Goal: Task Accomplishment & Management: Use online tool/utility

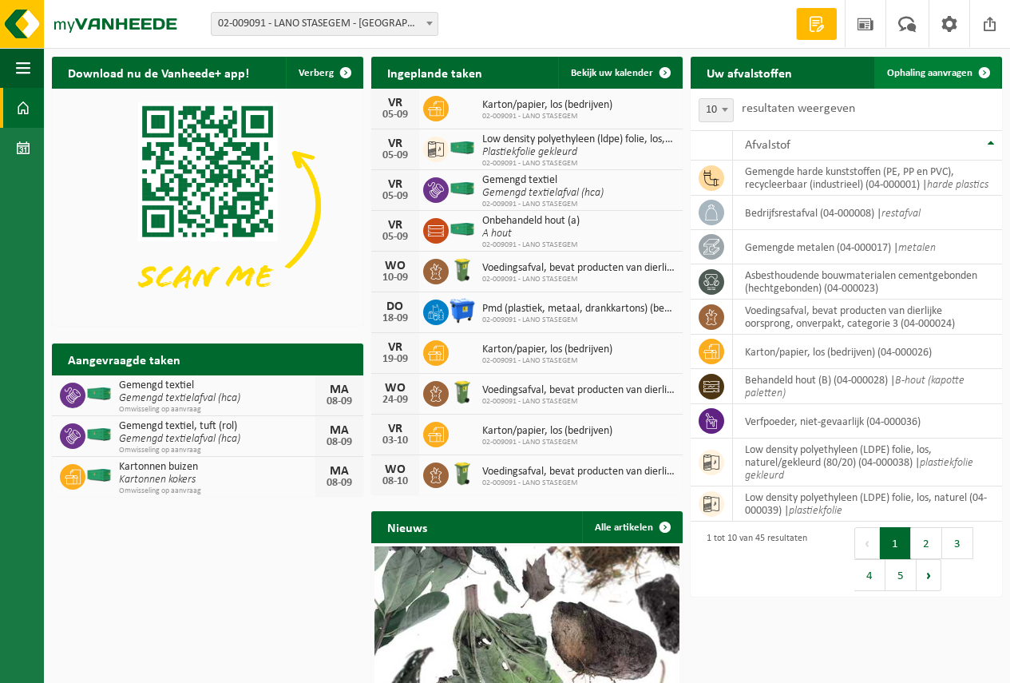
click at [935, 69] on span "Ophaling aanvragen" at bounding box center [929, 73] width 85 height 10
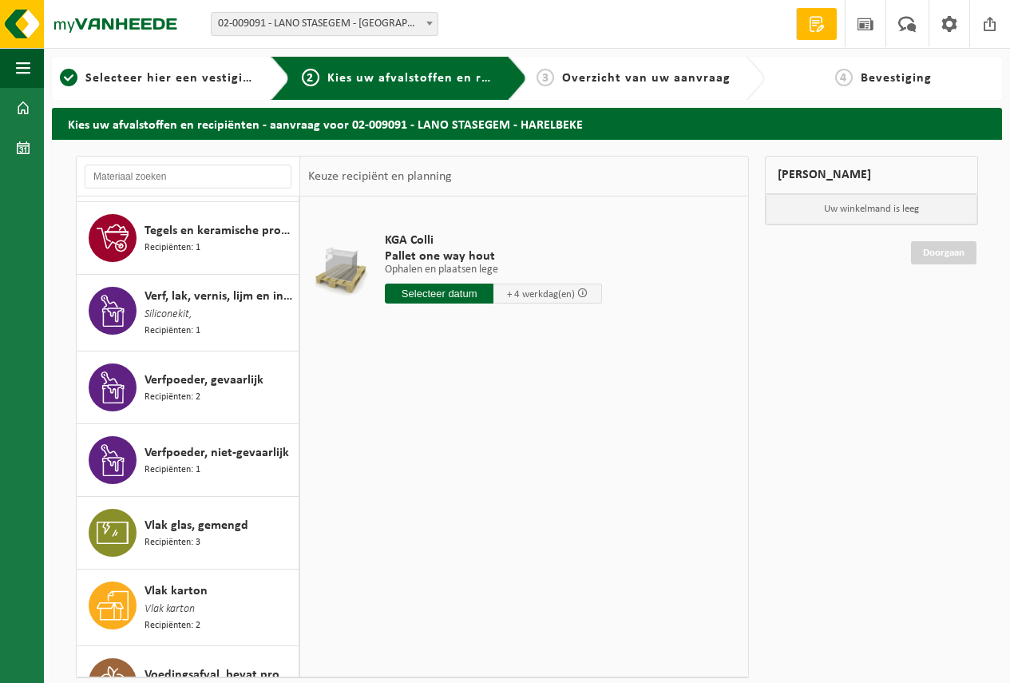
scroll to position [2670, 0]
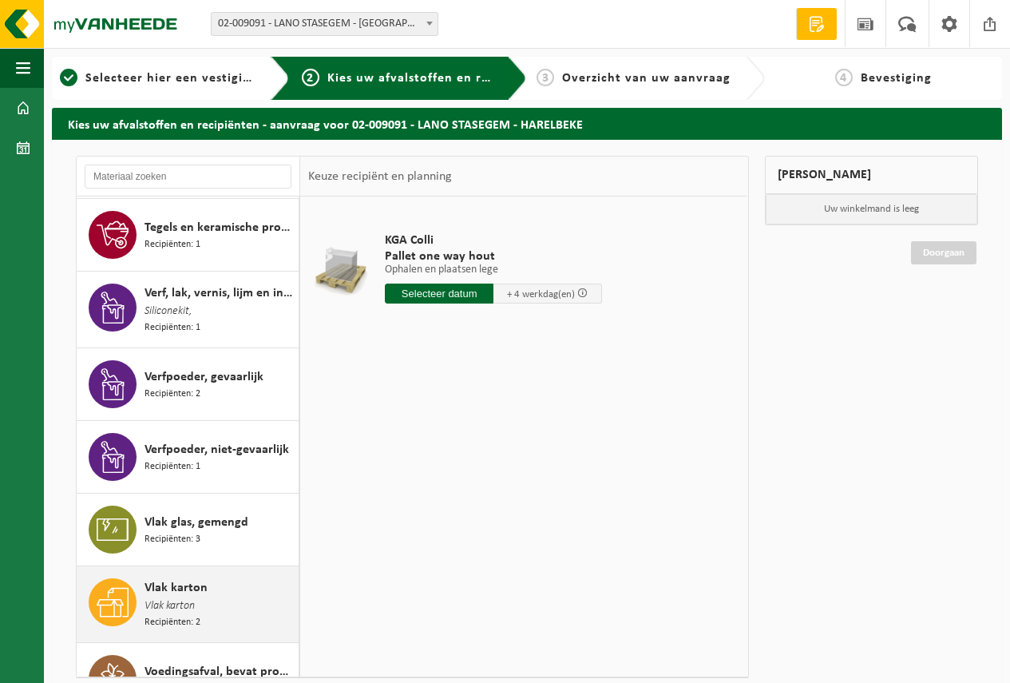
click at [171, 578] on span "Vlak karton" at bounding box center [176, 587] width 63 height 19
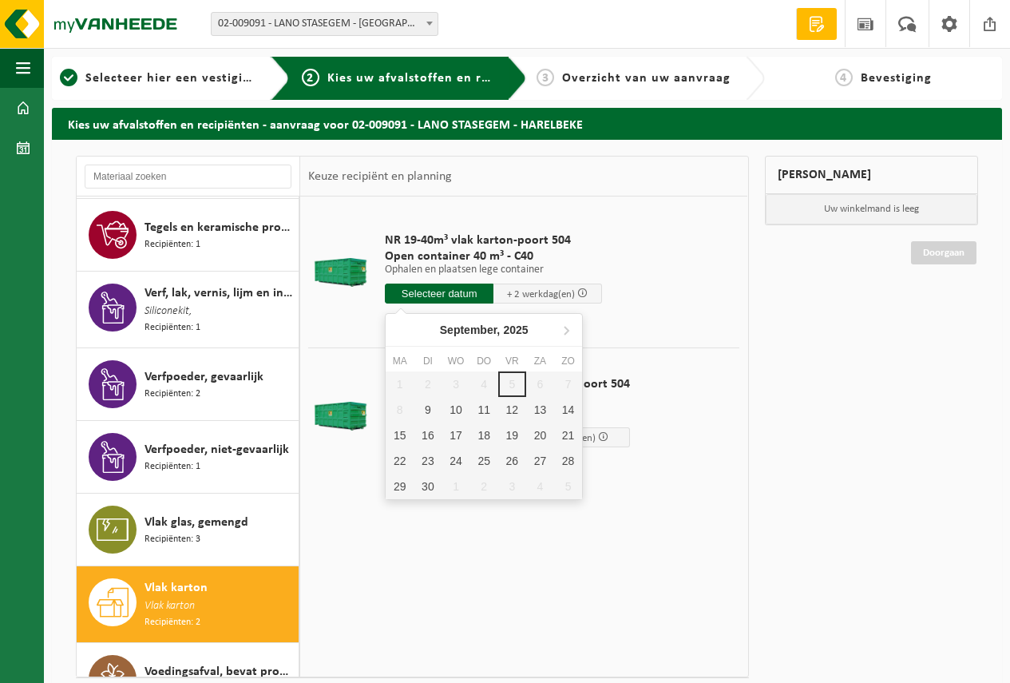
click at [435, 288] on input "text" at bounding box center [439, 294] width 109 height 20
click at [427, 408] on div "9" at bounding box center [428, 410] width 28 height 26
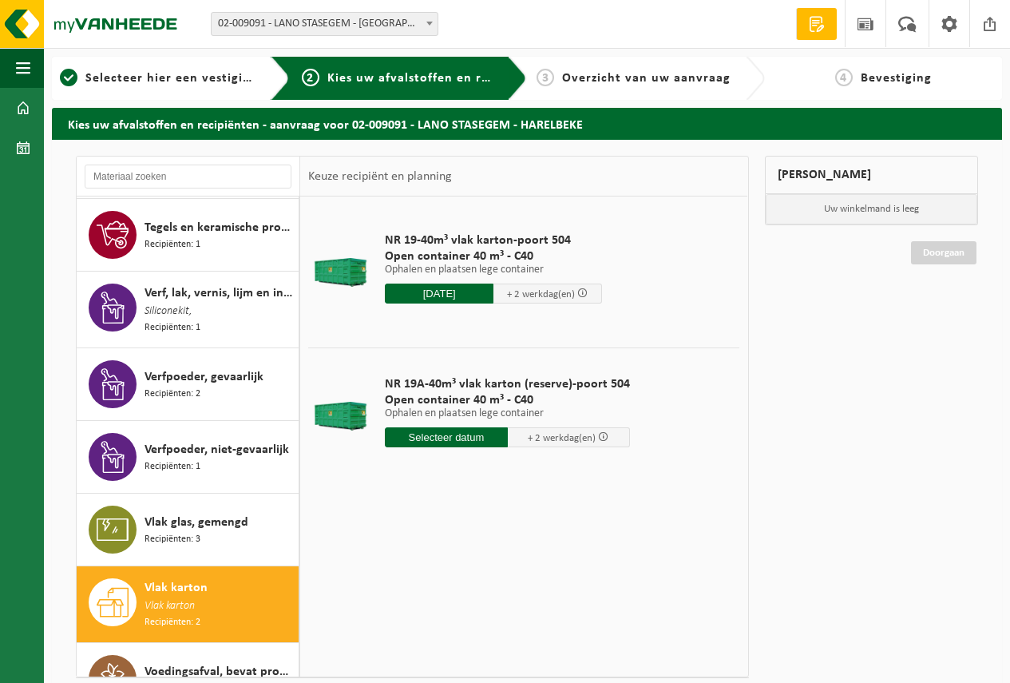
type input "Van [DATE]"
type input "[DATE]"
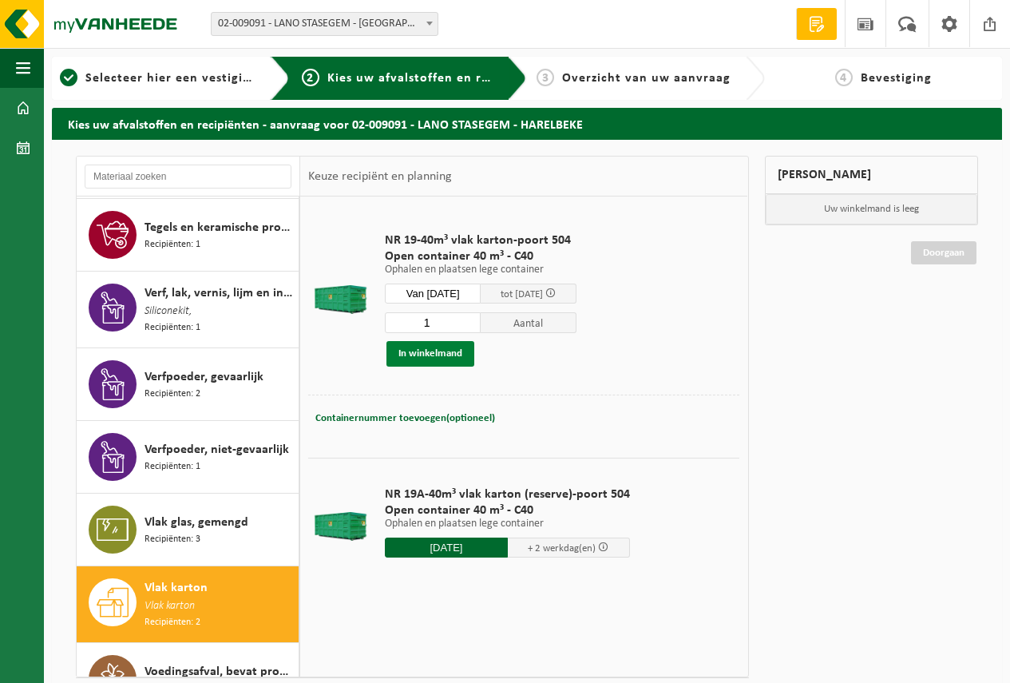
click at [423, 350] on button "In winkelmand" at bounding box center [431, 354] width 88 height 26
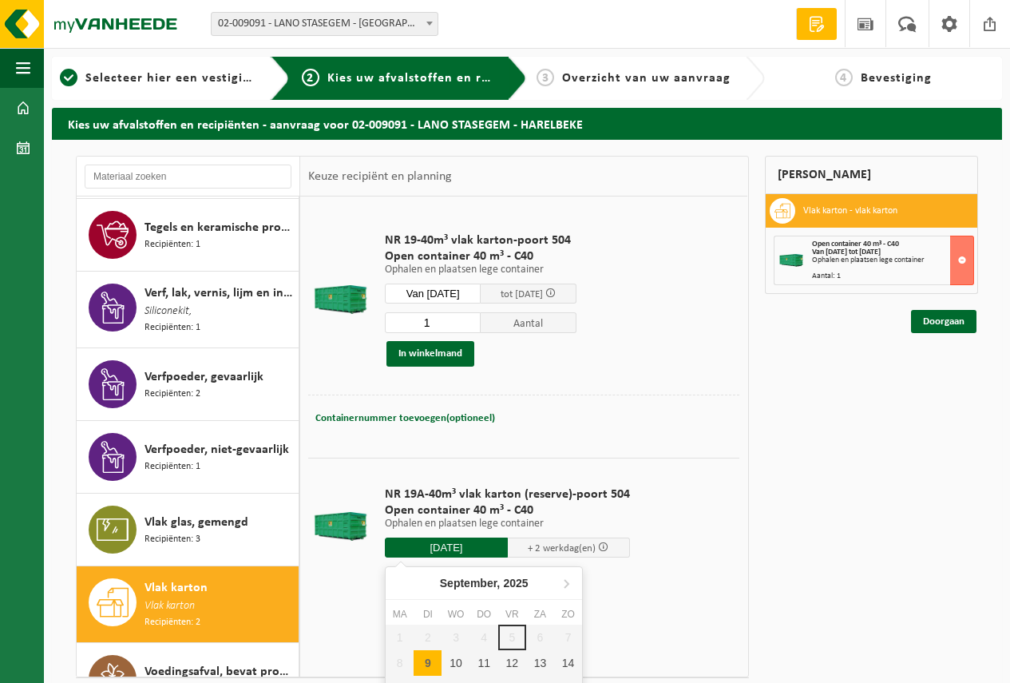
click at [445, 543] on input "[DATE]" at bounding box center [446, 548] width 123 height 20
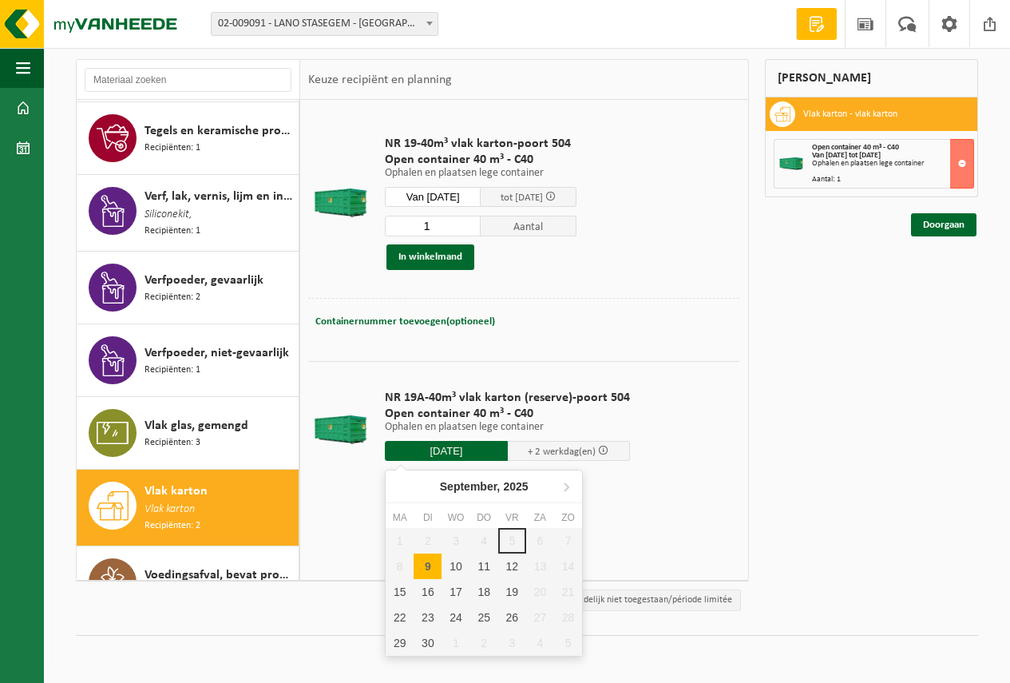
scroll to position [97, 0]
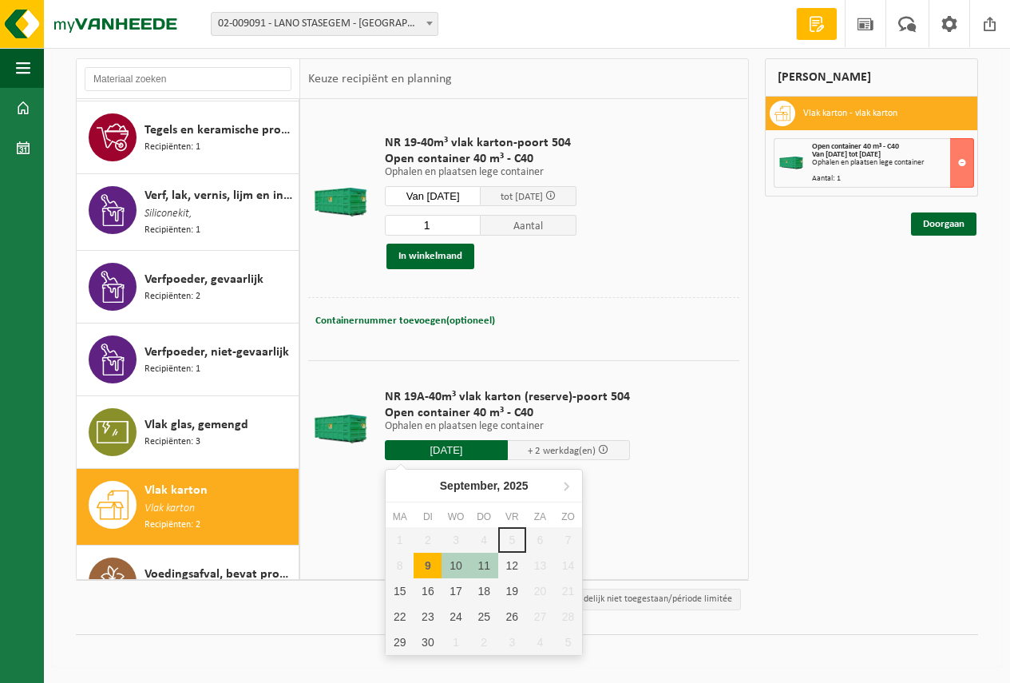
click at [430, 565] on div "9" at bounding box center [428, 566] width 28 height 26
click at [450, 444] on input "text" at bounding box center [446, 450] width 123 height 20
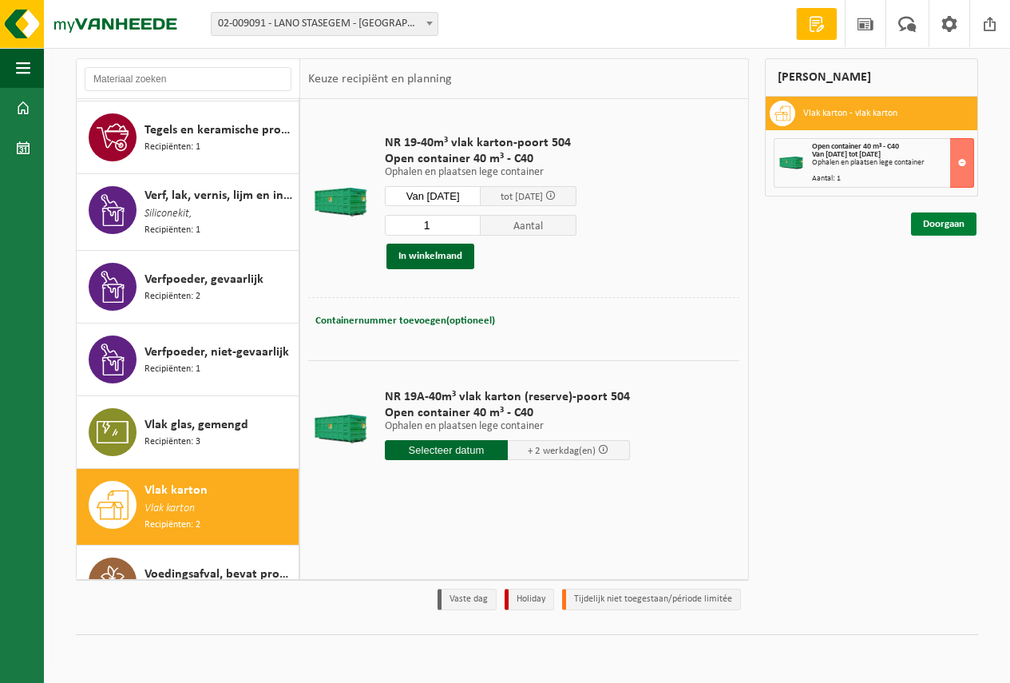
click at [943, 216] on link "Doorgaan" at bounding box center [943, 223] width 65 height 23
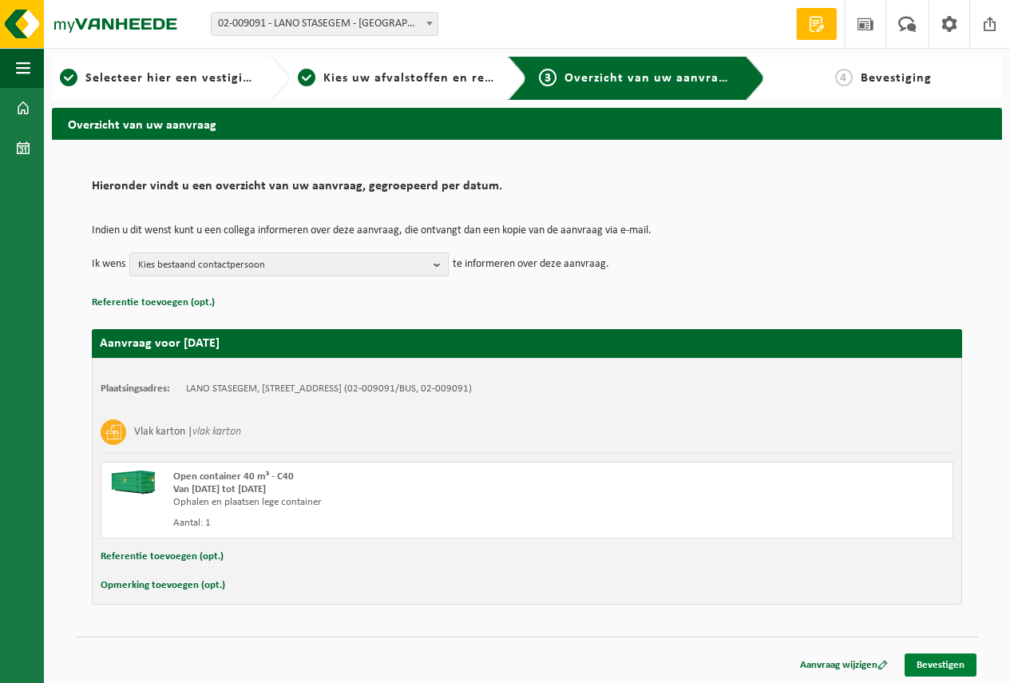
click at [945, 662] on link "Bevestigen" at bounding box center [941, 664] width 72 height 23
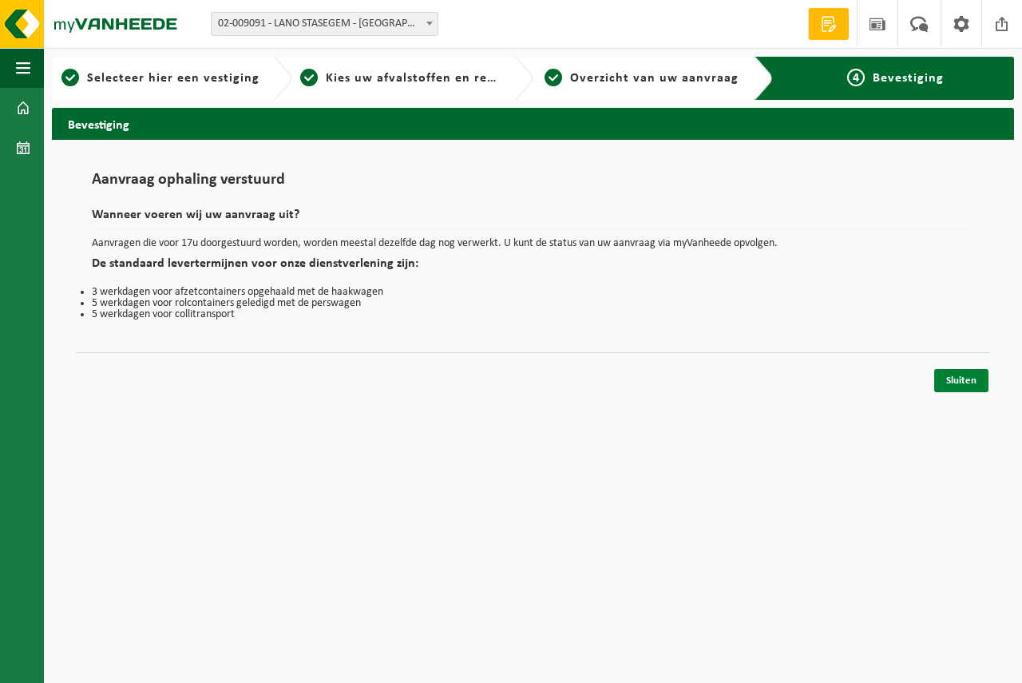
click at [955, 376] on link "Sluiten" at bounding box center [962, 380] width 54 height 23
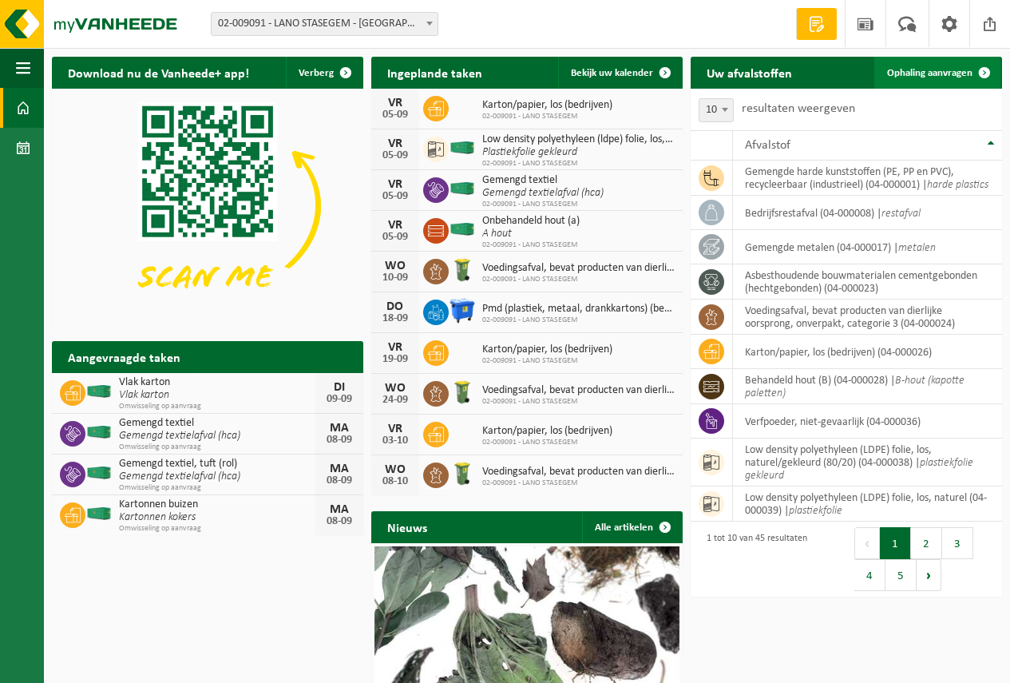
click at [916, 69] on span "Ophaling aanvragen" at bounding box center [929, 73] width 85 height 10
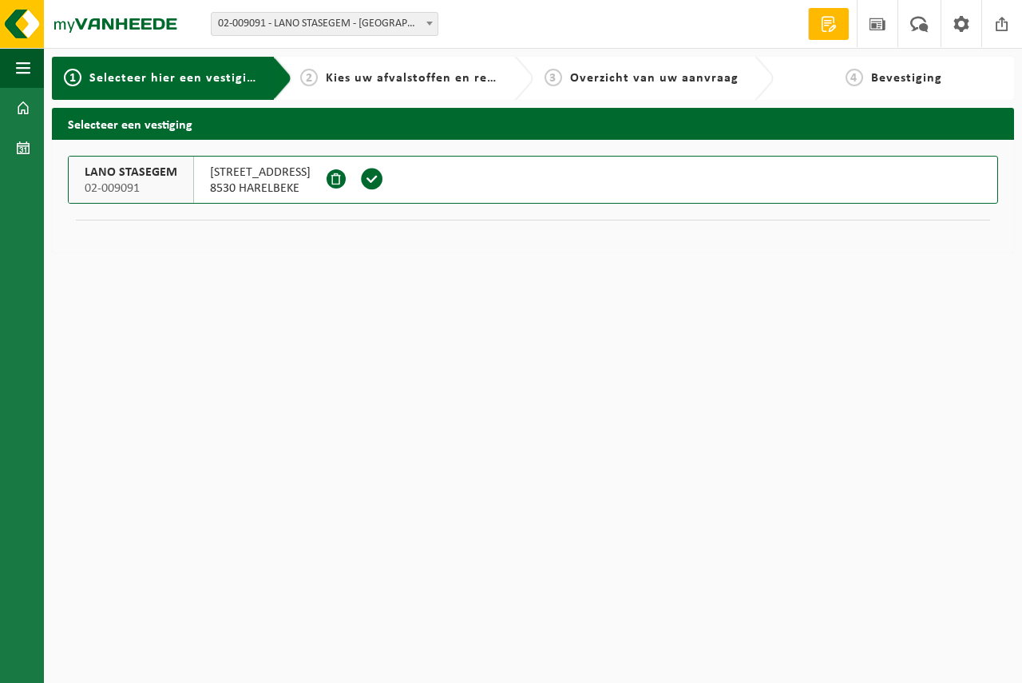
click at [360, 177] on span at bounding box center [372, 179] width 24 height 24
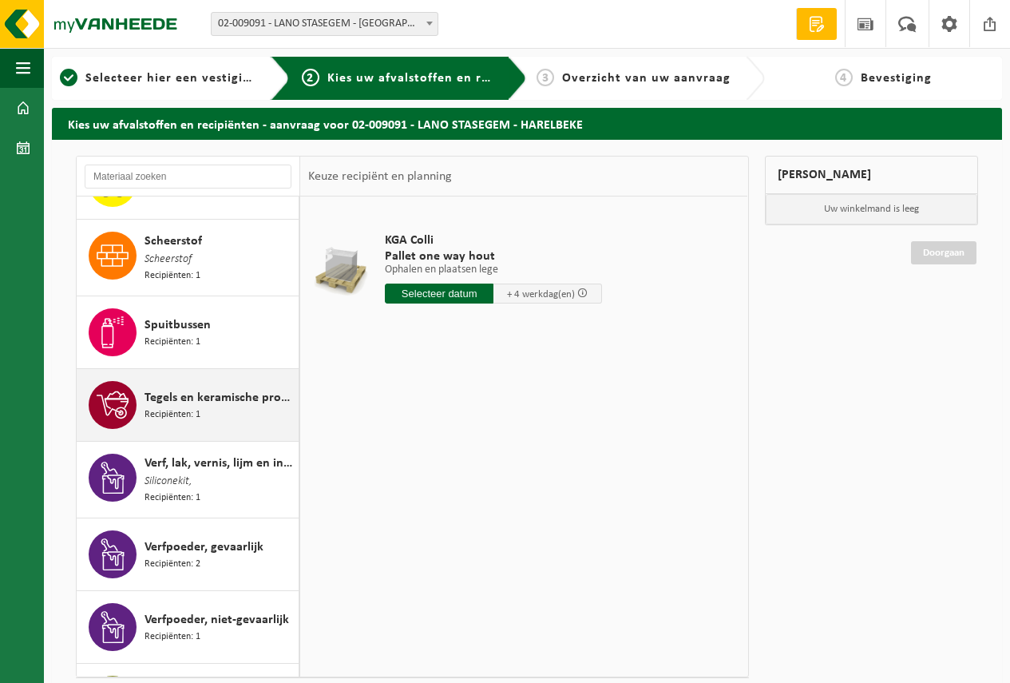
scroll to position [2670, 0]
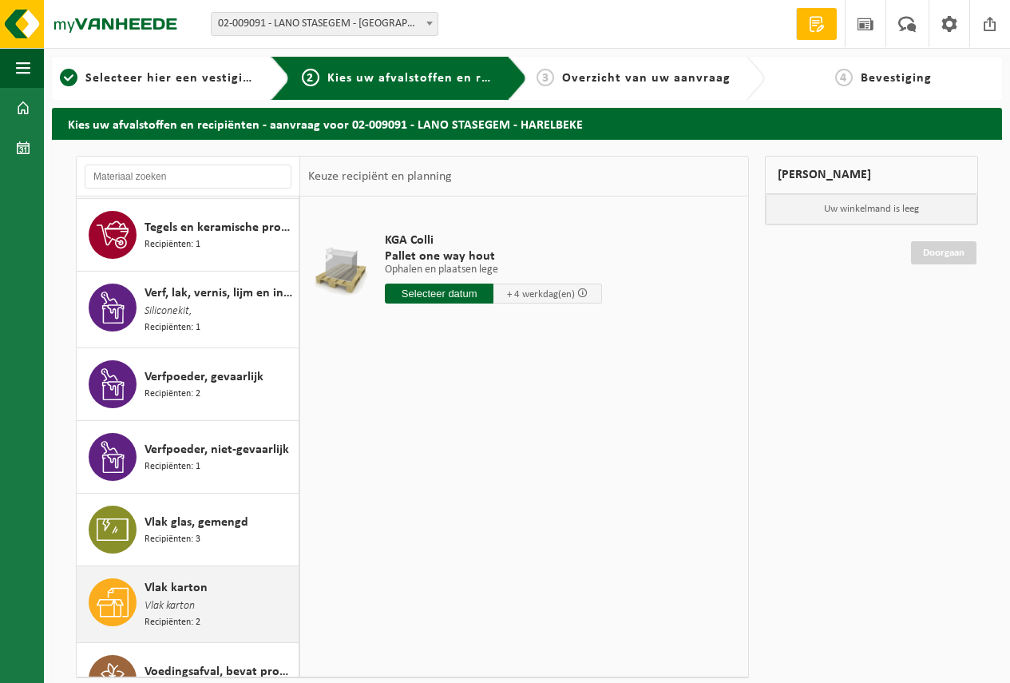
click at [146, 578] on span "Vlak karton" at bounding box center [176, 587] width 63 height 19
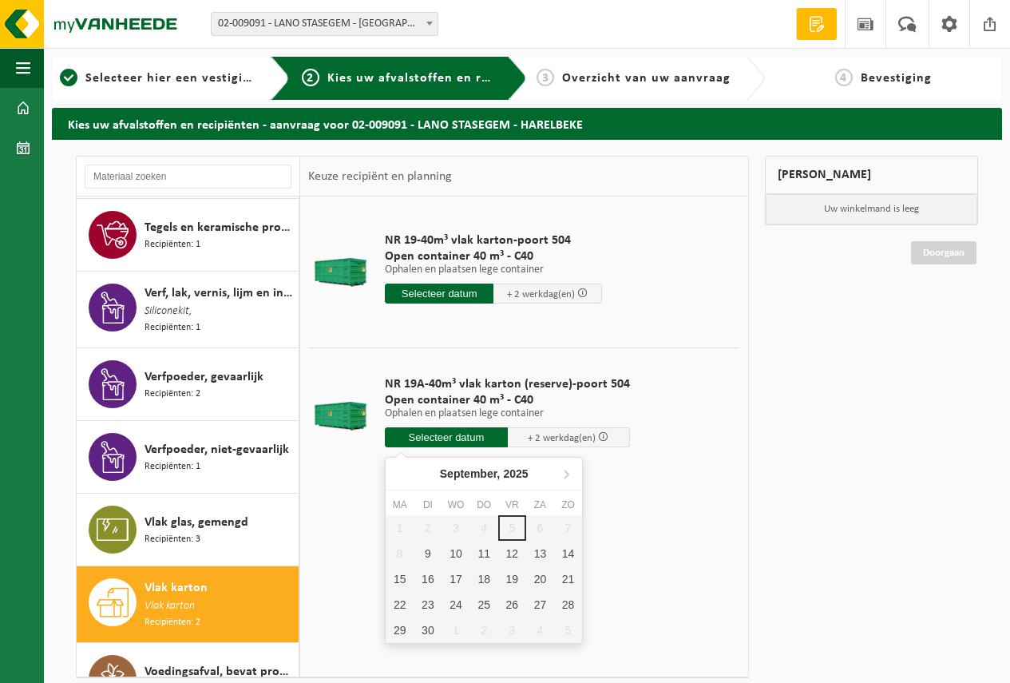
click at [437, 435] on input "text" at bounding box center [446, 437] width 123 height 20
click at [428, 551] on div "9" at bounding box center [428, 554] width 28 height 26
type input "Van [DATE]"
type input "[DATE]"
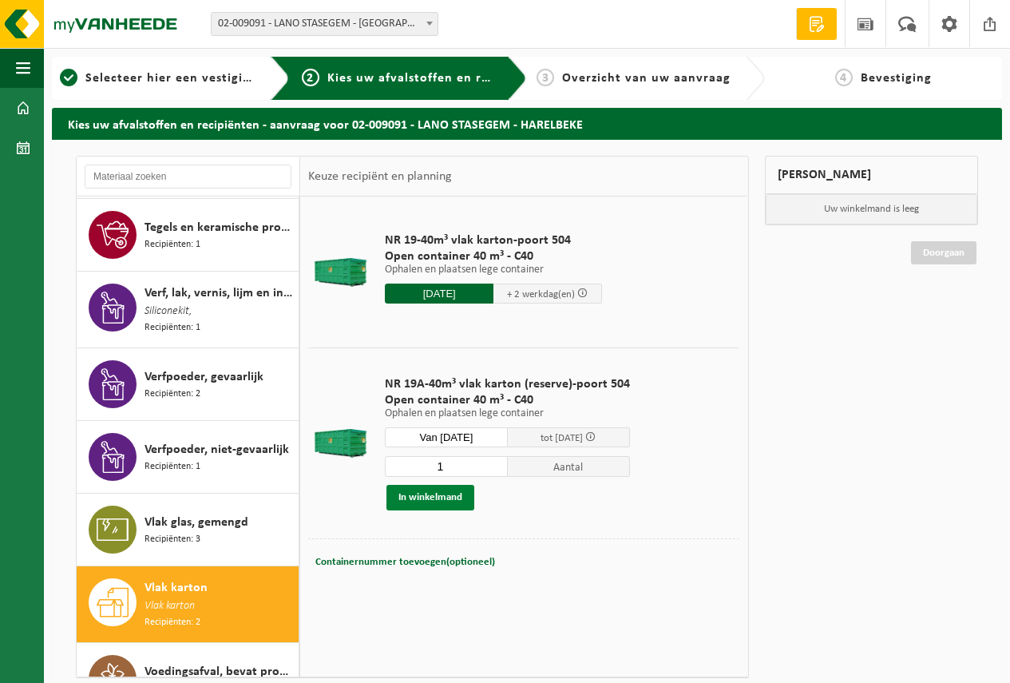
click at [423, 490] on button "In winkelmand" at bounding box center [431, 498] width 88 height 26
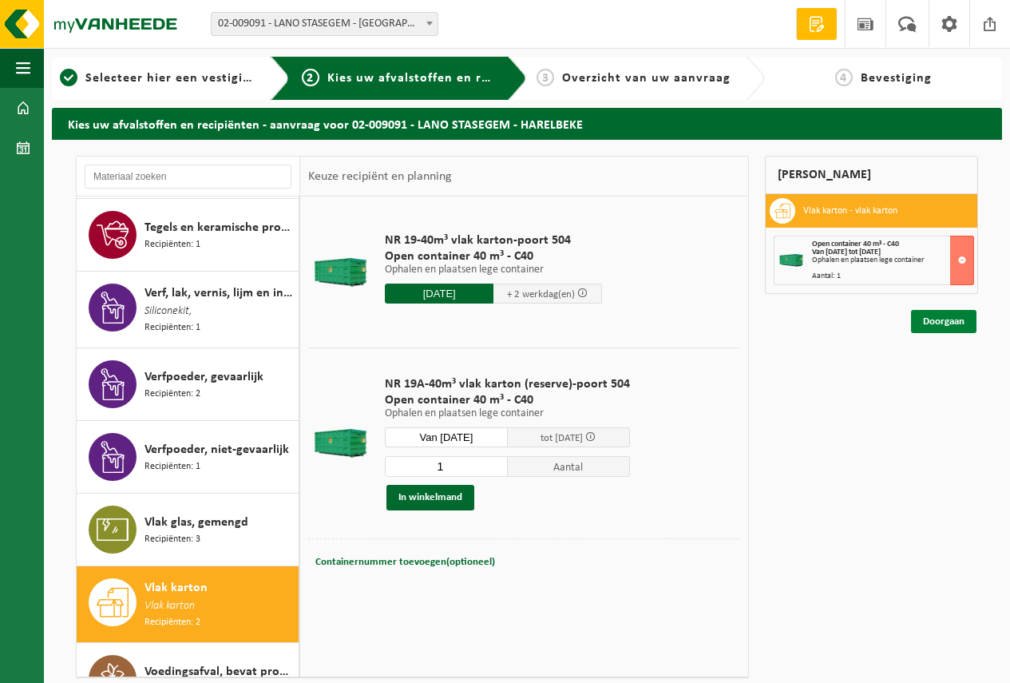
click at [948, 322] on link "Doorgaan" at bounding box center [943, 321] width 65 height 23
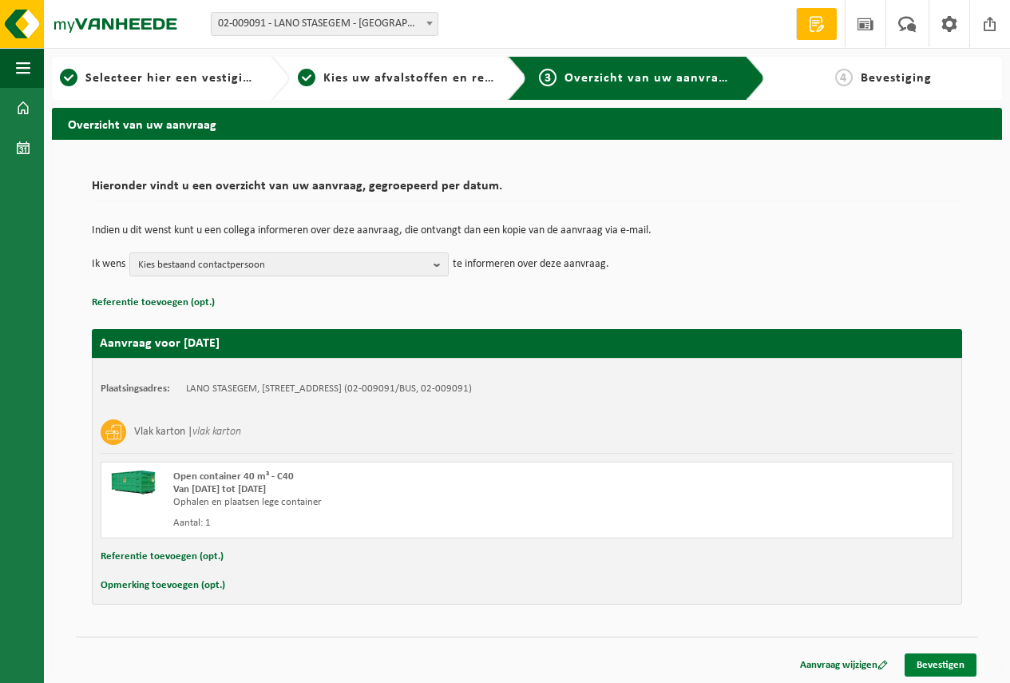
click at [931, 661] on link "Bevestigen" at bounding box center [941, 664] width 72 height 23
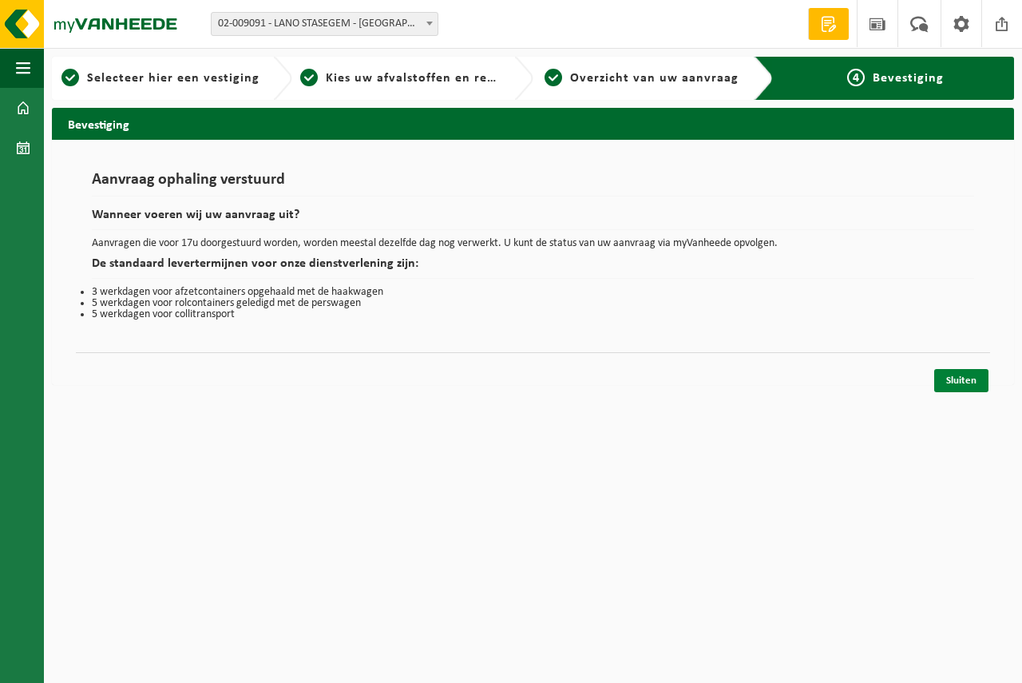
click at [951, 372] on link "Sluiten" at bounding box center [962, 380] width 54 height 23
